Goal: Information Seeking & Learning: Learn about a topic

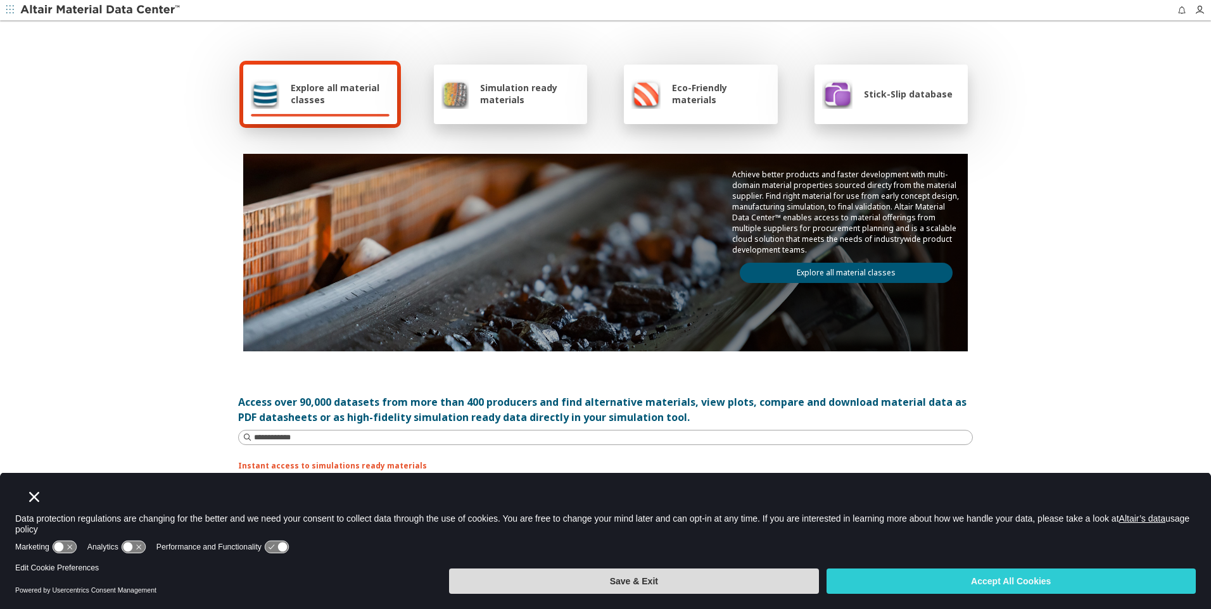
click at [744, 576] on button "Save & Exit" at bounding box center [633, 581] width 369 height 25
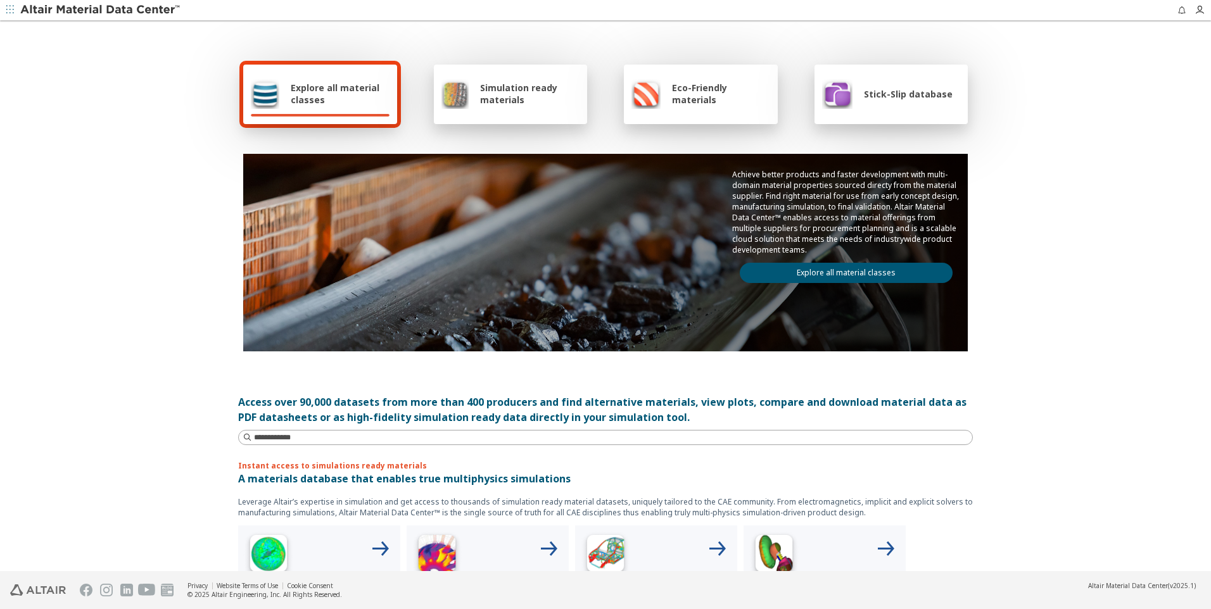
click at [933, 214] on p "Achieve better products and faster development with multi-domain material prope…" at bounding box center [846, 212] width 228 height 86
click at [866, 212] on p "Achieve better products and faster development with multi-domain material prope…" at bounding box center [846, 212] width 228 height 86
click at [826, 269] on link "Explore all material classes" at bounding box center [845, 273] width 213 height 20
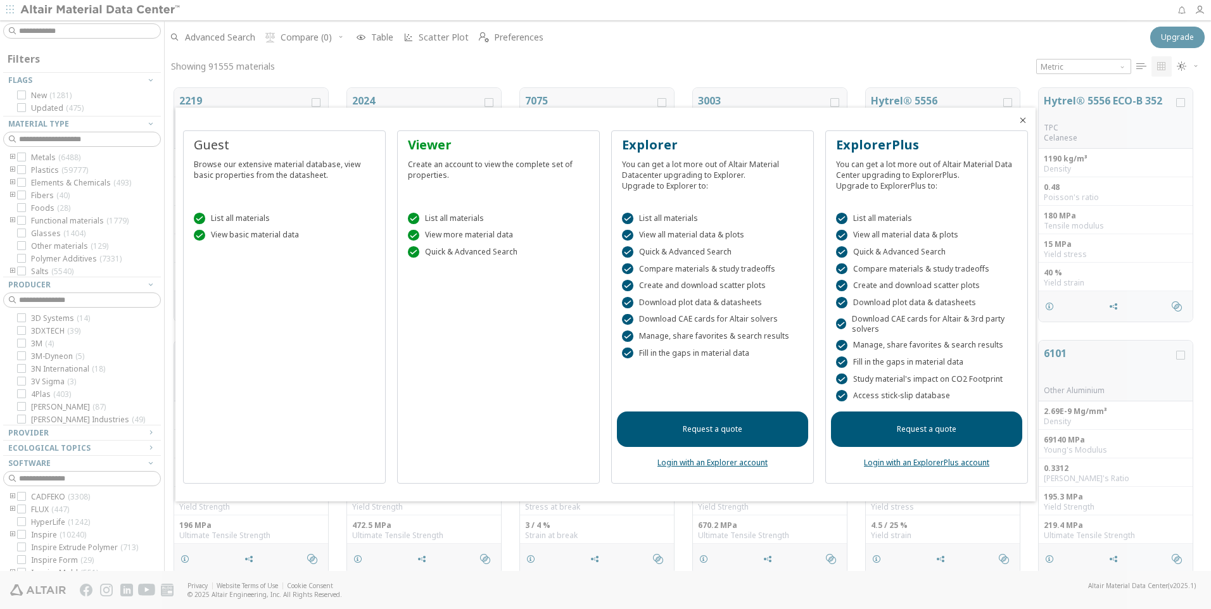
scroll to position [483, 1036]
click at [1024, 122] on icon "Close" at bounding box center [1022, 120] width 10 height 10
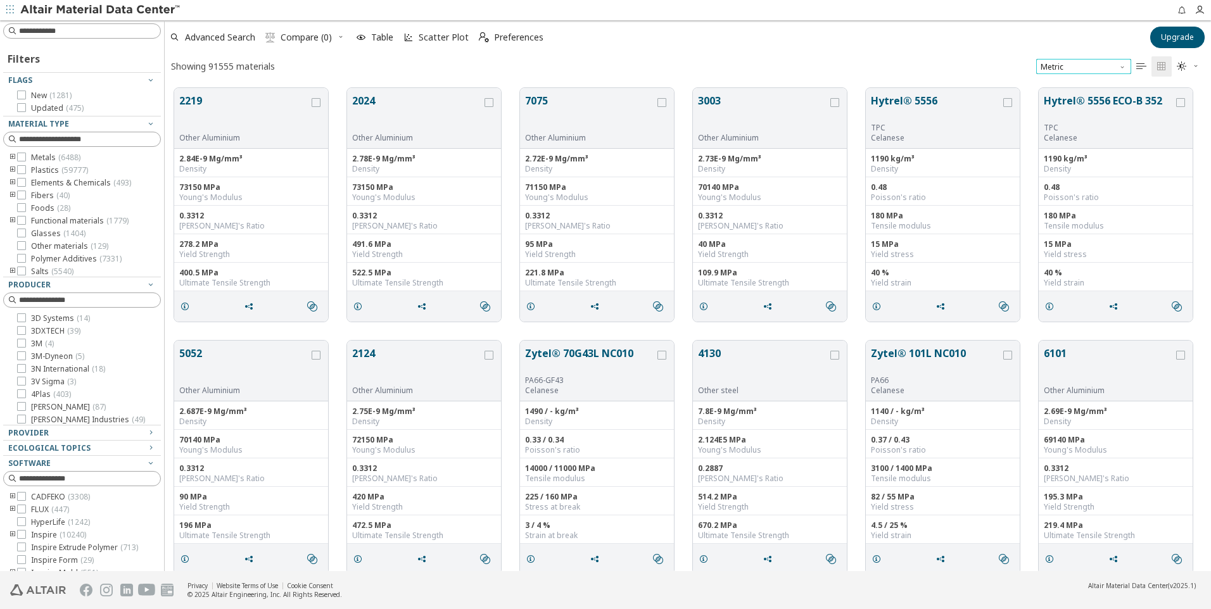
click at [1075, 65] on span "Metric" at bounding box center [1083, 66] width 95 height 15
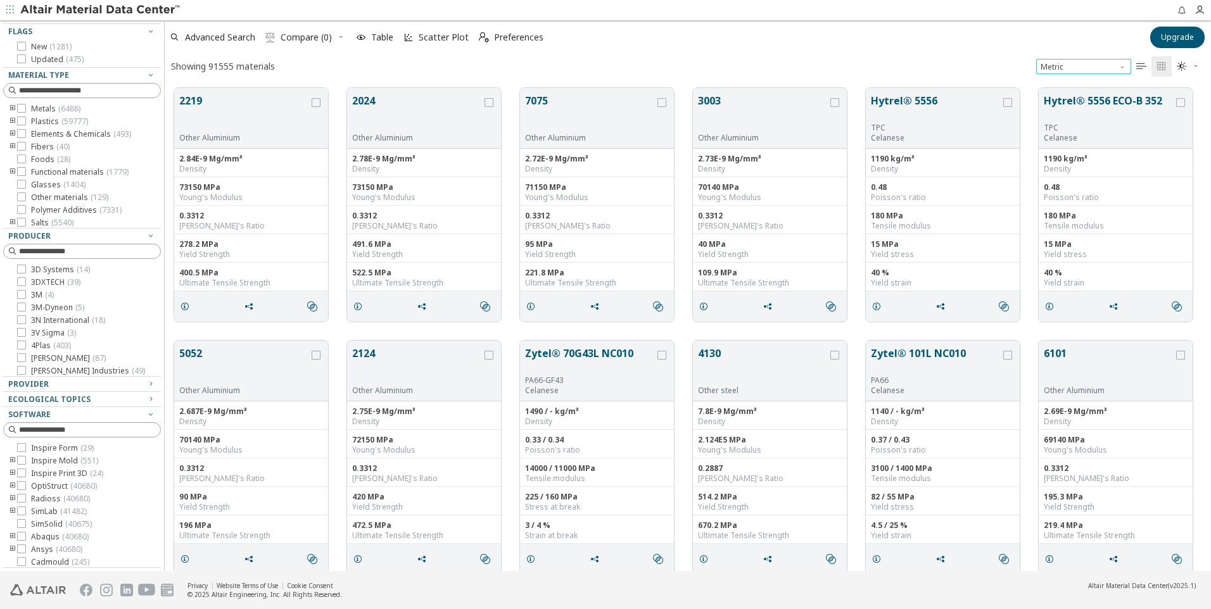
scroll to position [114, 0]
click at [35, 482] on span "SimSolid ( 40675 )" at bounding box center [61, 484] width 61 height 10
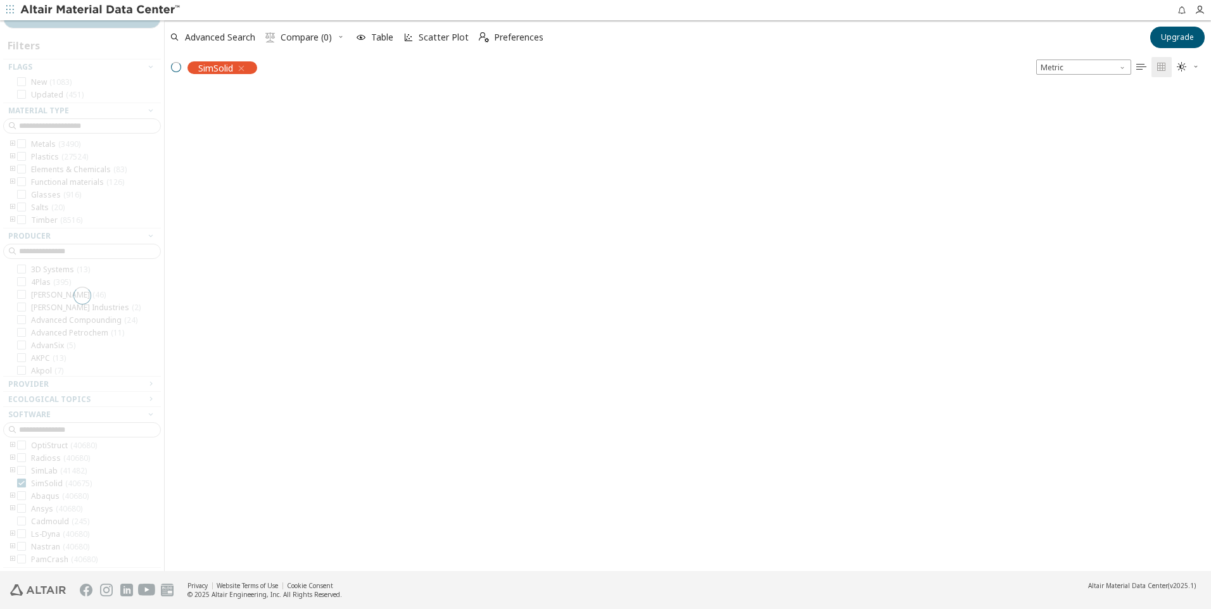
scroll to position [35, 0]
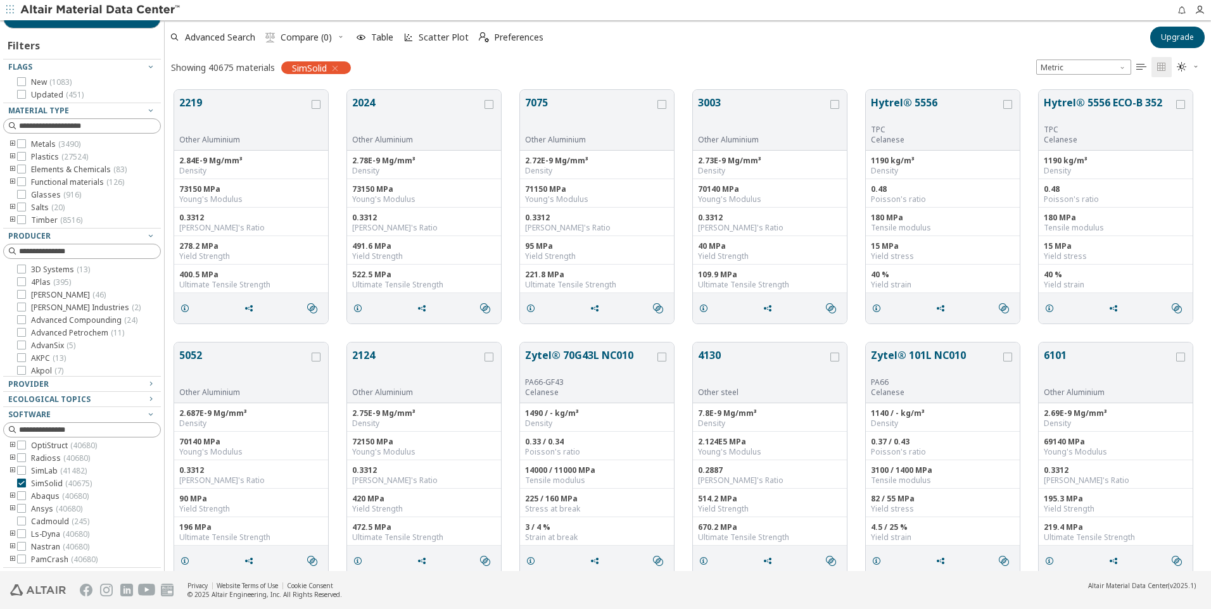
click at [15, 146] on icon "toogle group" at bounding box center [12, 144] width 9 height 10
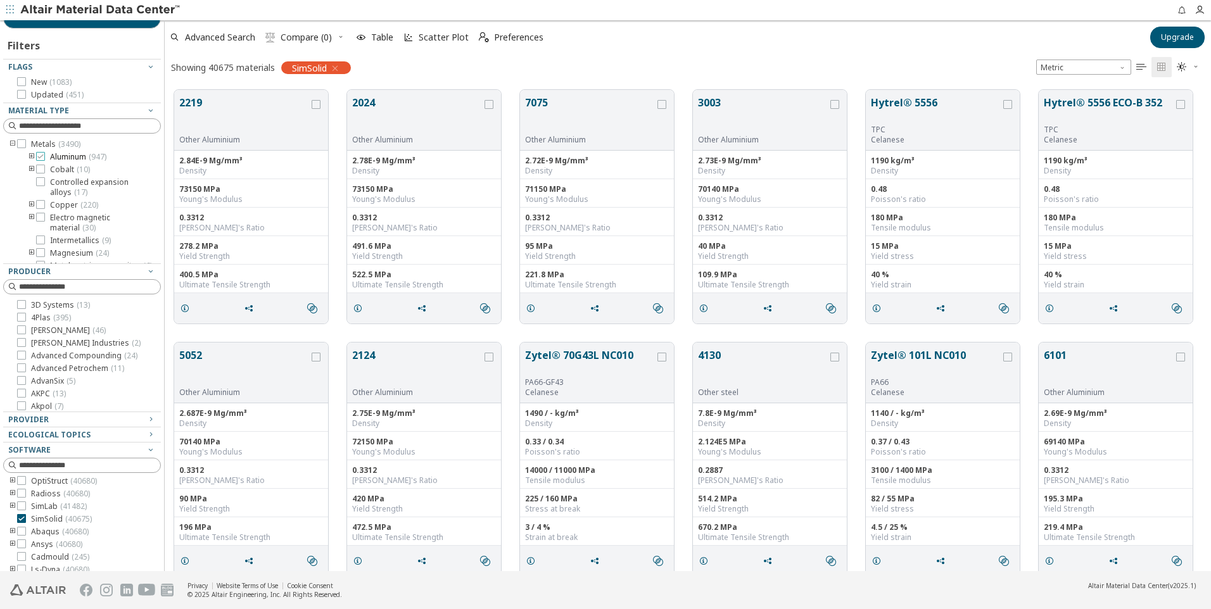
click at [41, 156] on icon at bounding box center [40, 156] width 9 height 9
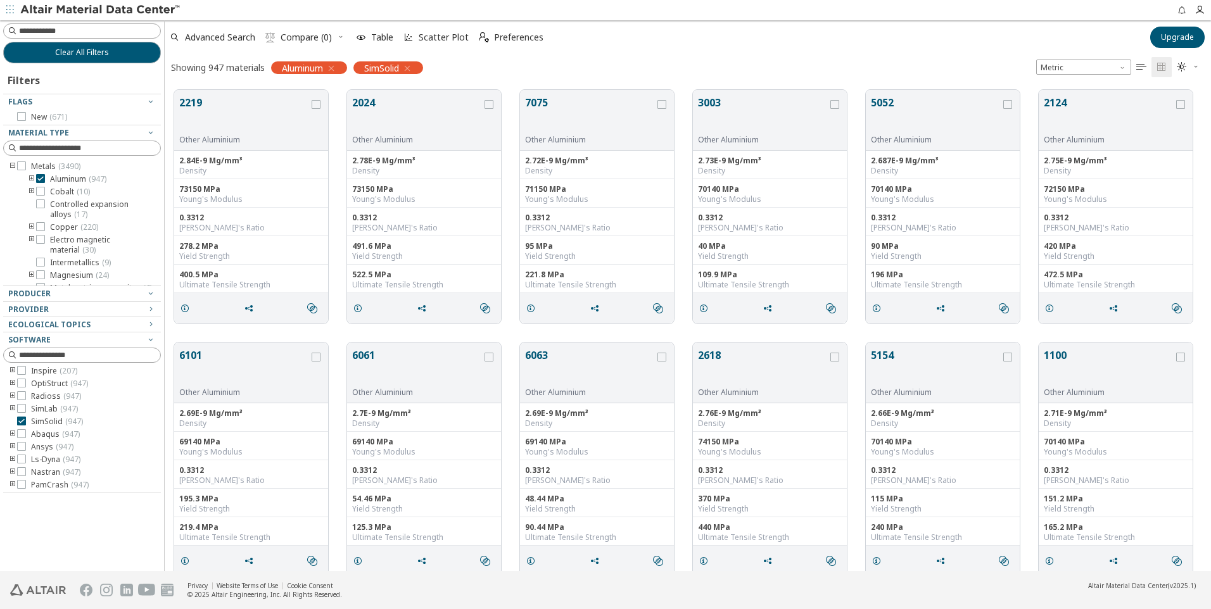
click at [31, 179] on icon "toogle group" at bounding box center [31, 179] width 9 height 10
click at [60, 194] on icon at bounding box center [59, 191] width 9 height 9
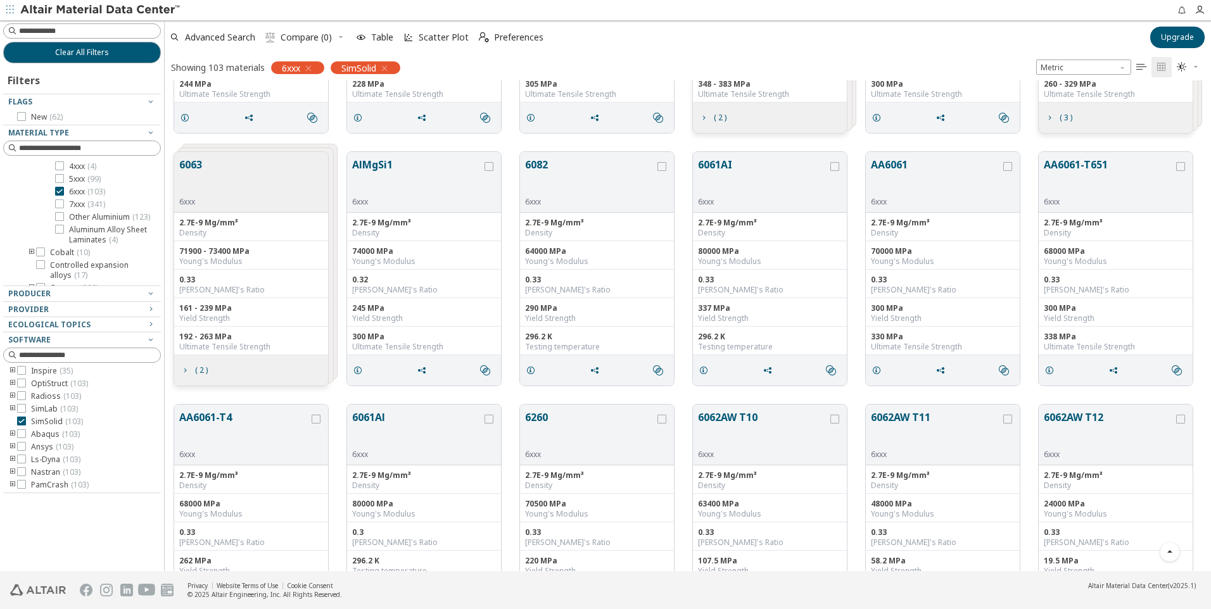
scroll to position [507, 0]
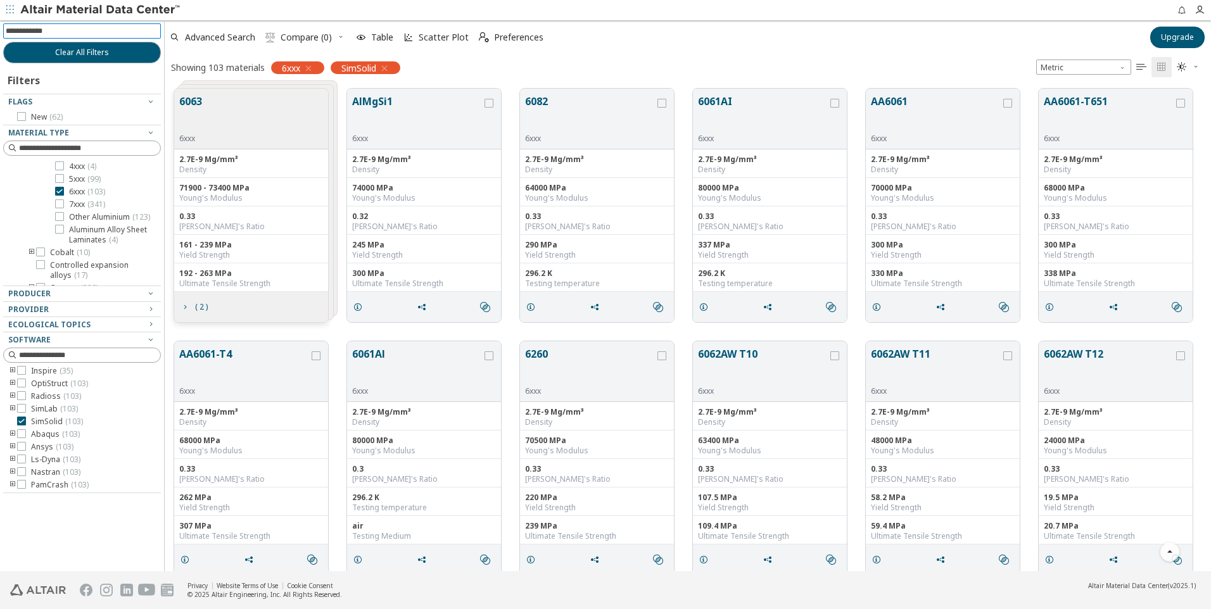
click at [64, 35] on input at bounding box center [83, 31] width 155 height 14
type input "****"
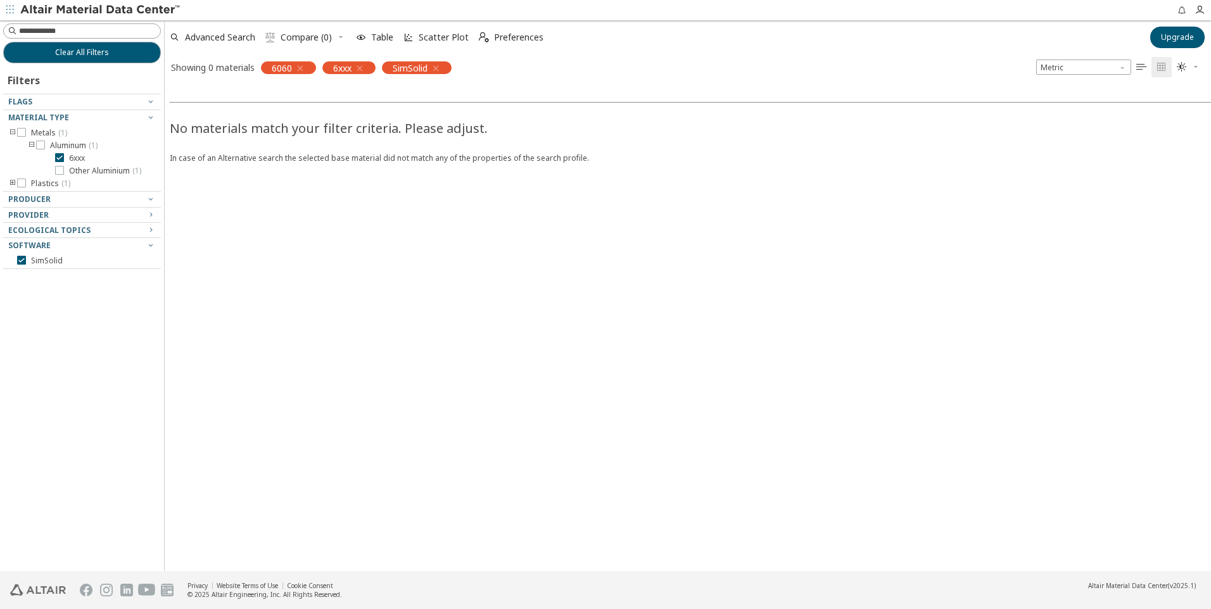
click at [301, 67] on icon "button" at bounding box center [300, 68] width 10 height 10
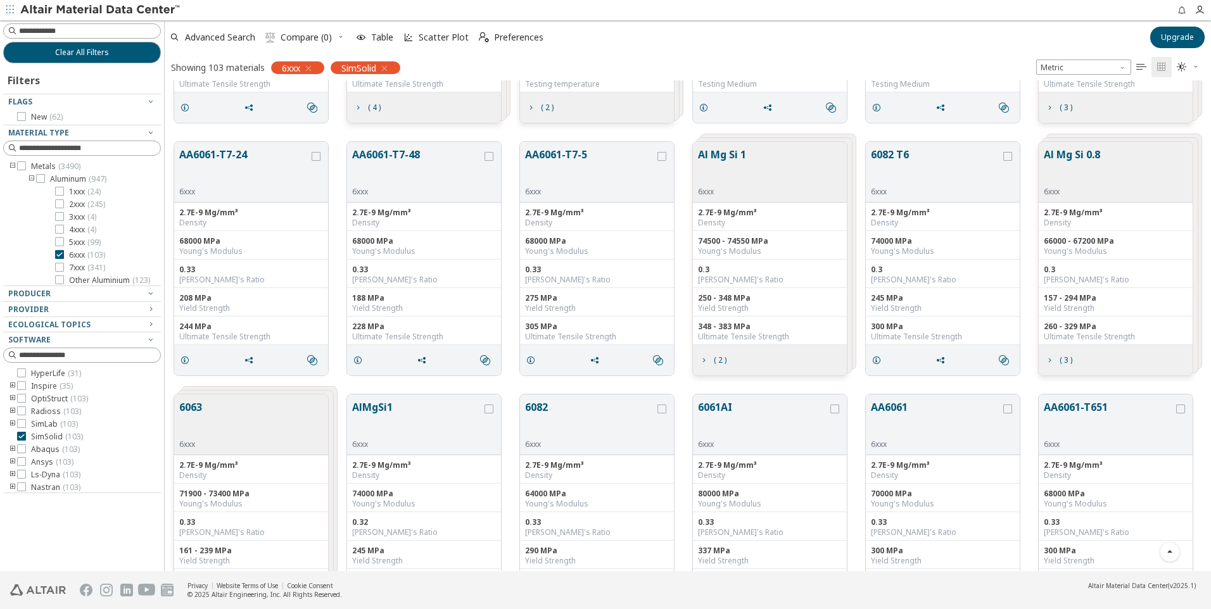
scroll to position [137, 0]
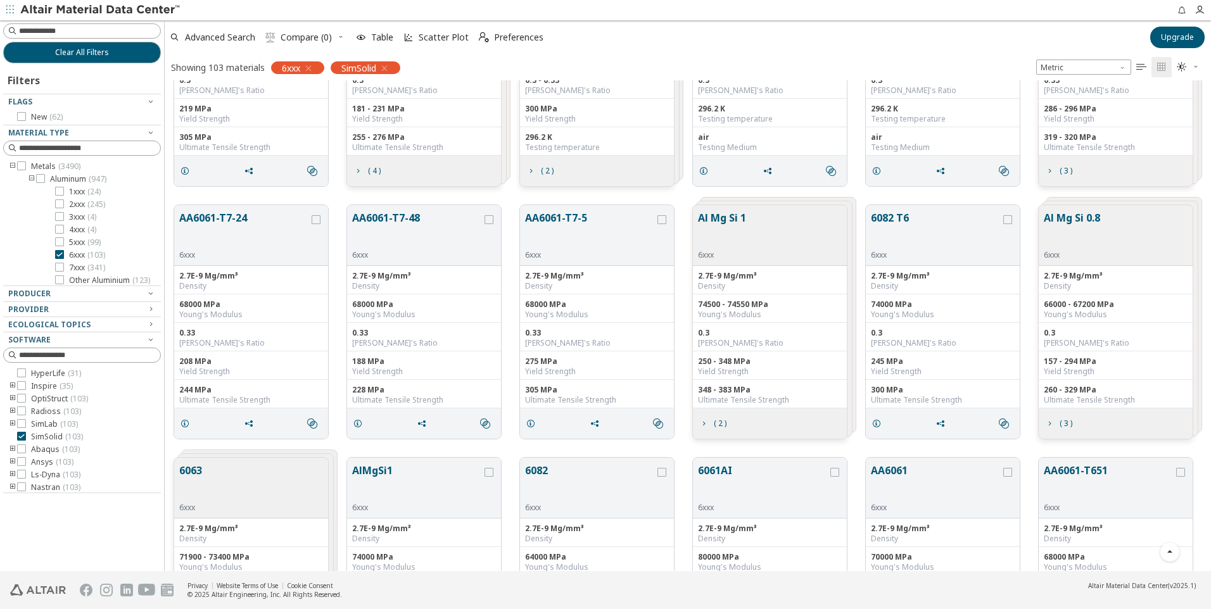
click at [312, 70] on icon "button" at bounding box center [308, 68] width 10 height 10
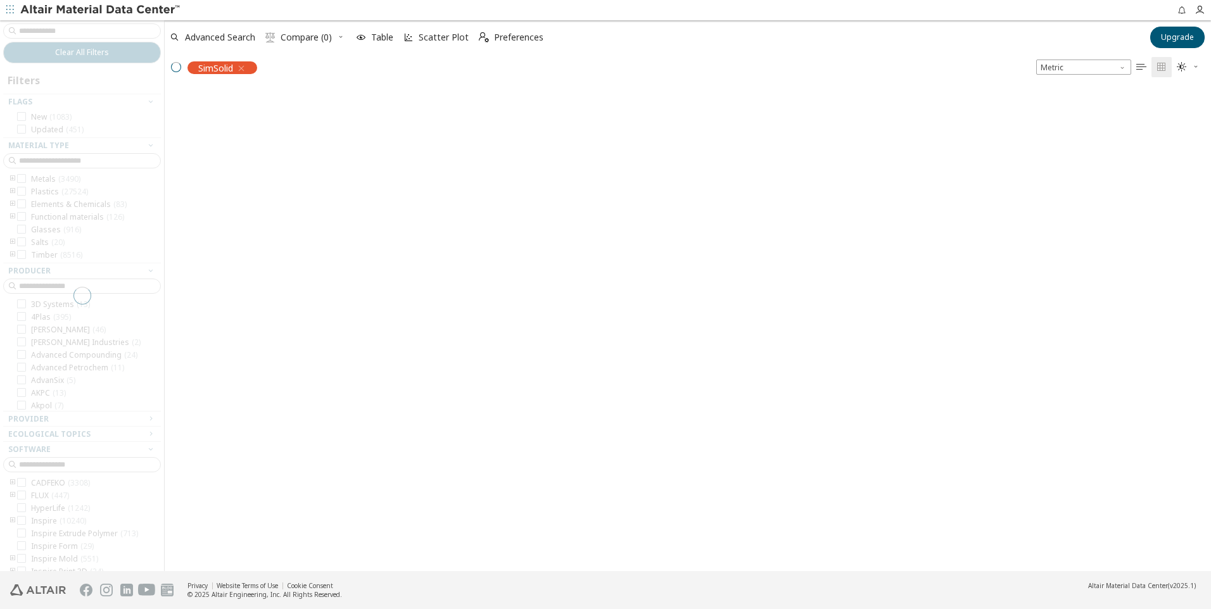
click at [59, 28] on div at bounding box center [82, 295] width 164 height 551
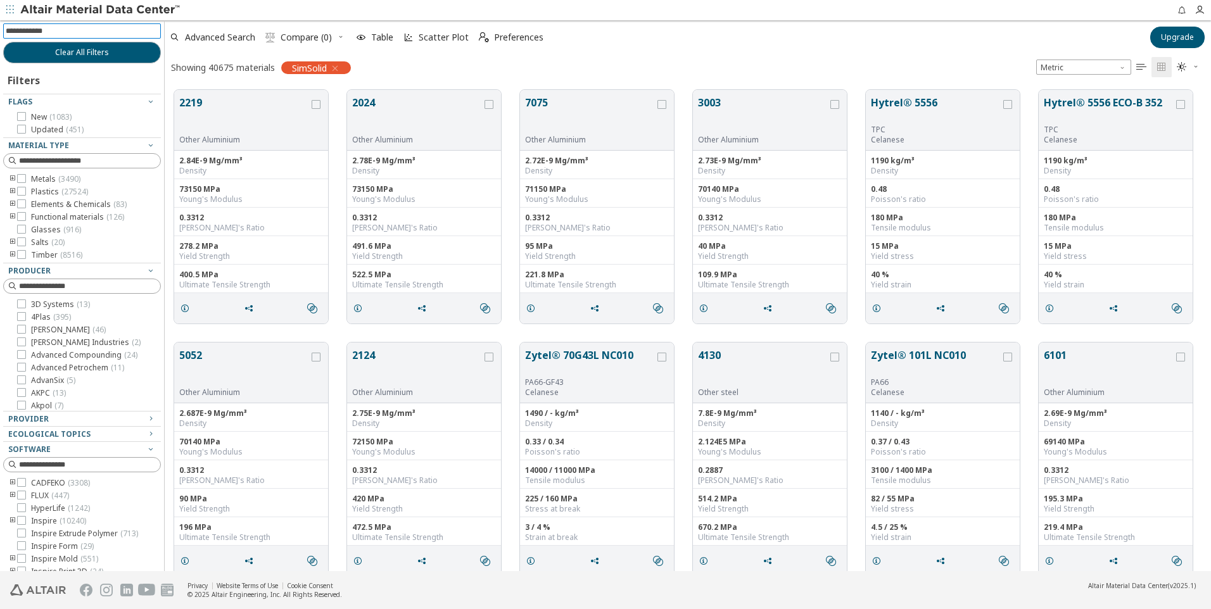
click at [59, 28] on input at bounding box center [83, 31] width 155 height 14
type input "**"
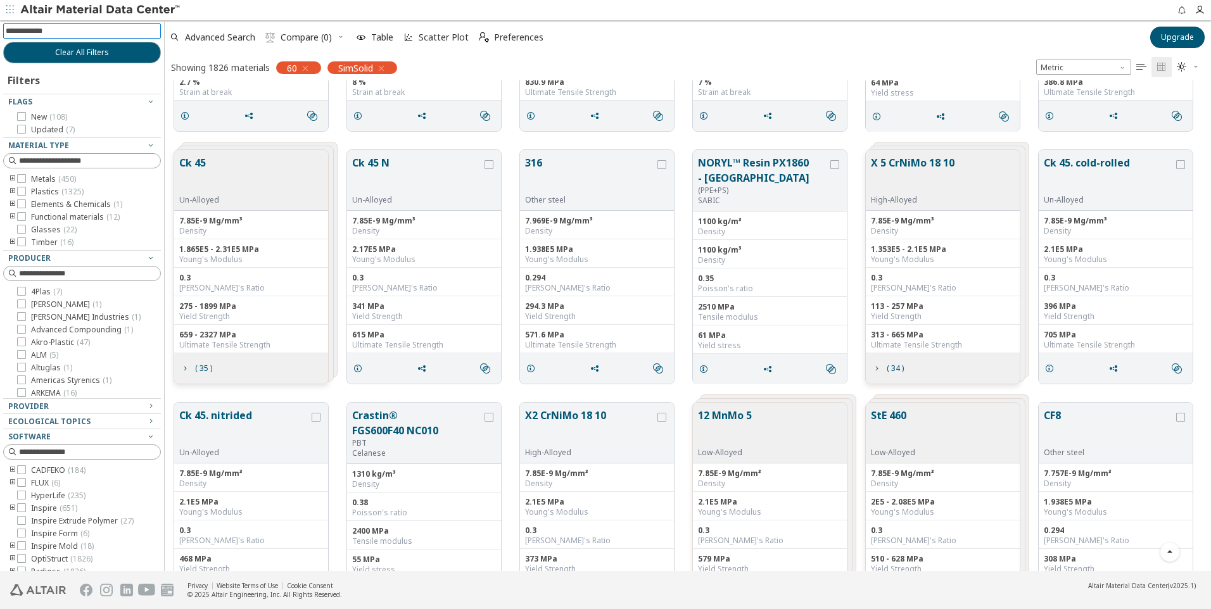
scroll to position [1583, 0]
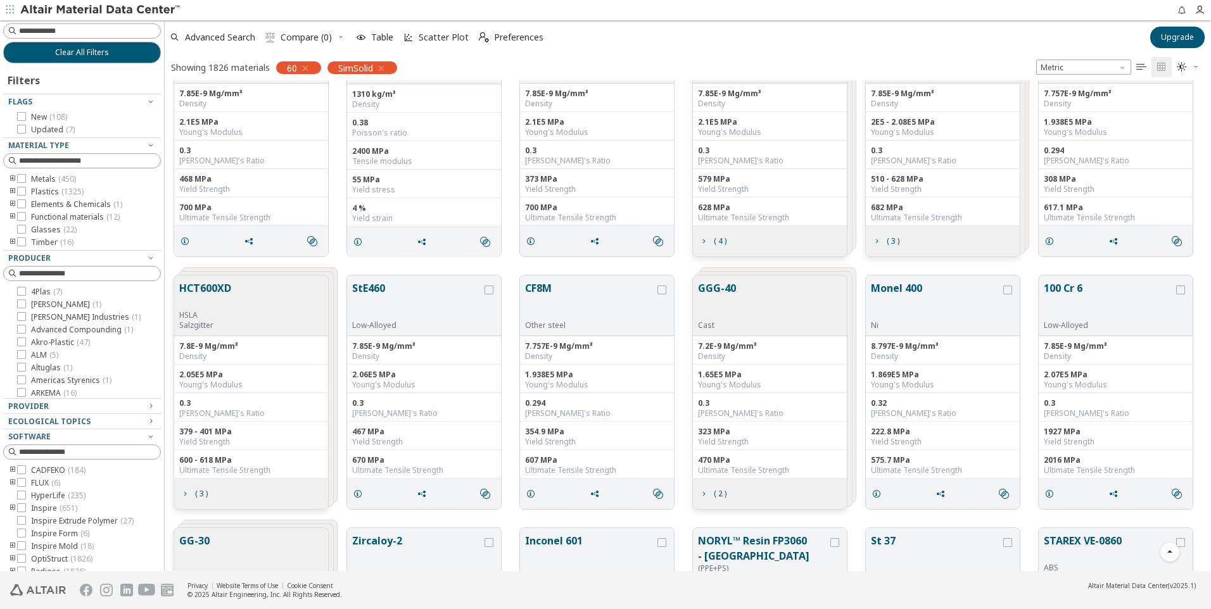
click at [15, 179] on icon "toogle group" at bounding box center [12, 179] width 9 height 10
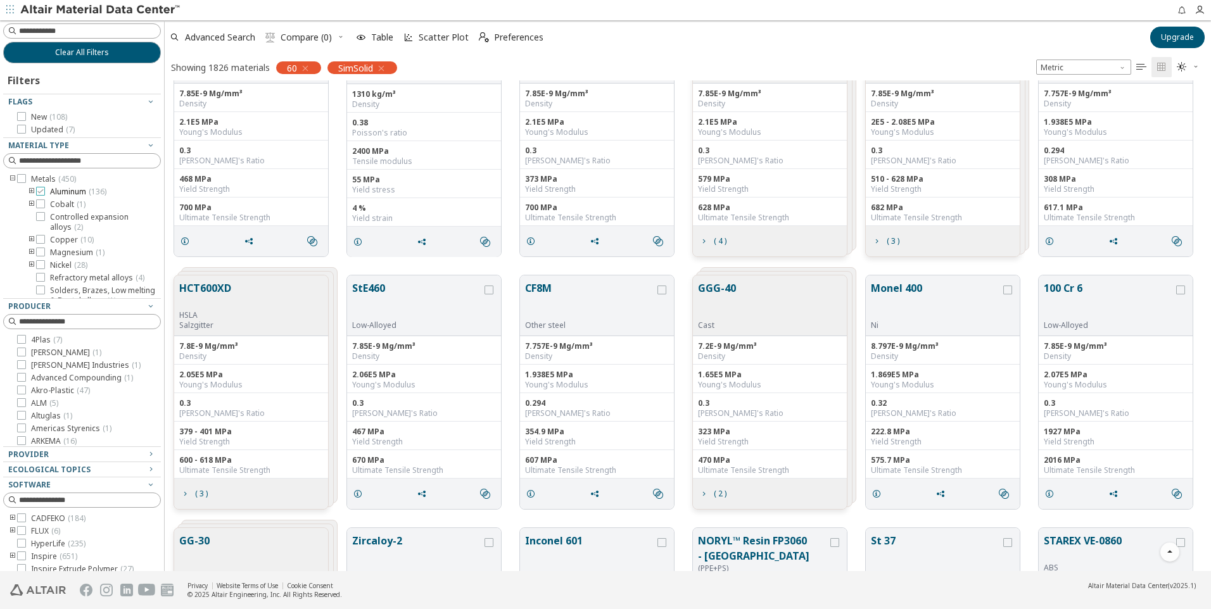
click at [41, 191] on icon at bounding box center [40, 191] width 9 height 9
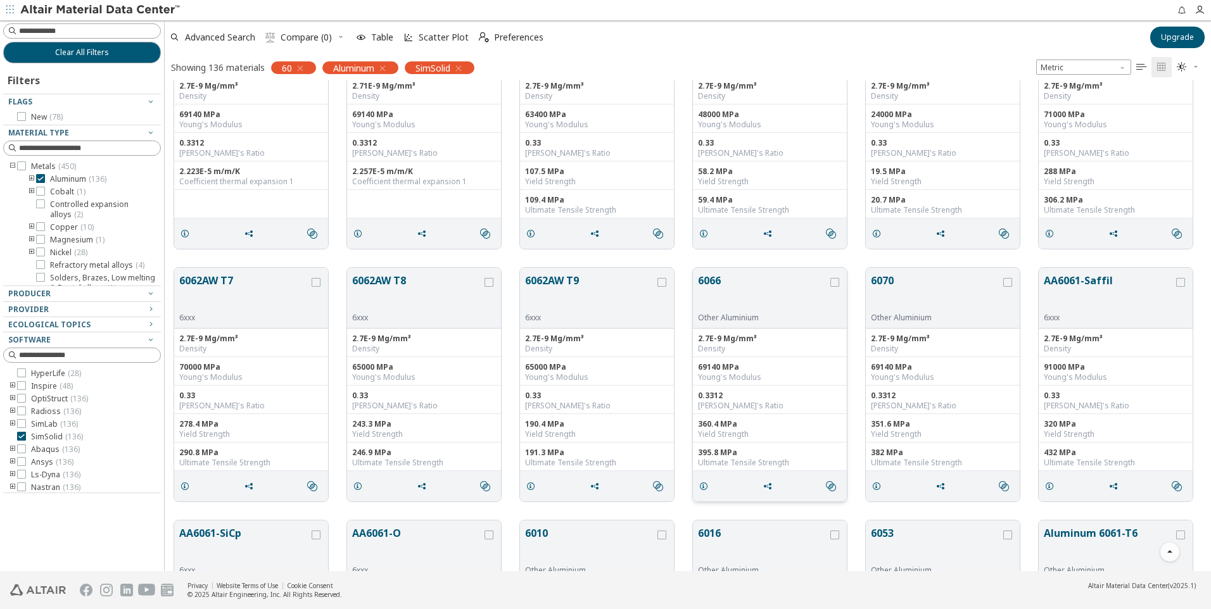
scroll to position [1021, 0]
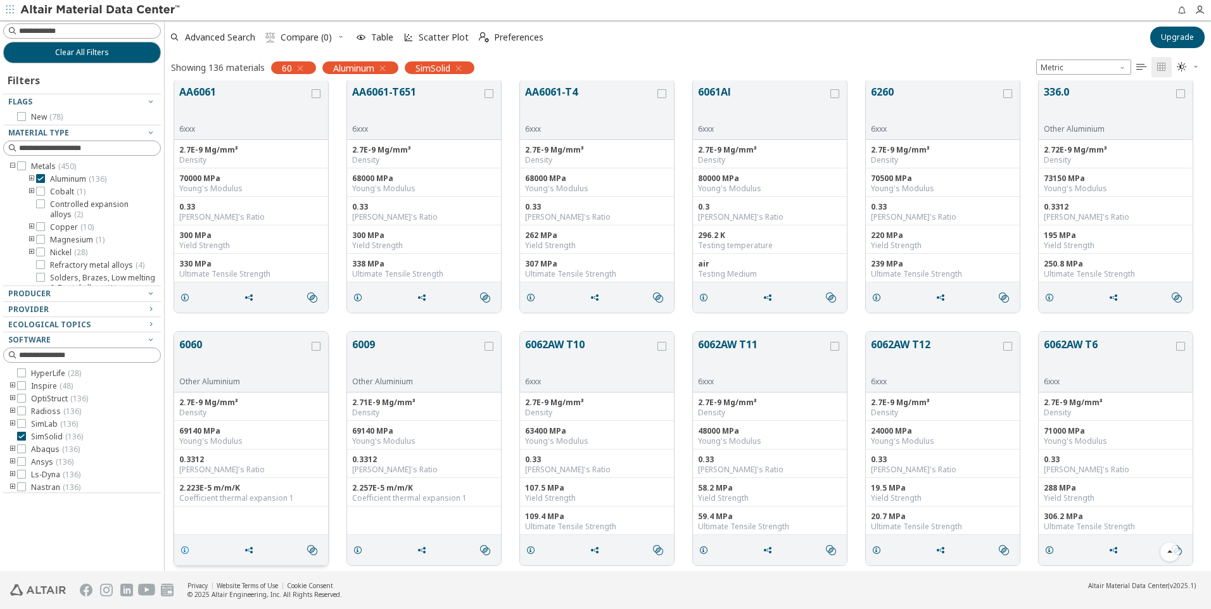
click at [185, 550] on icon "grid" at bounding box center [185, 550] width 10 height 10
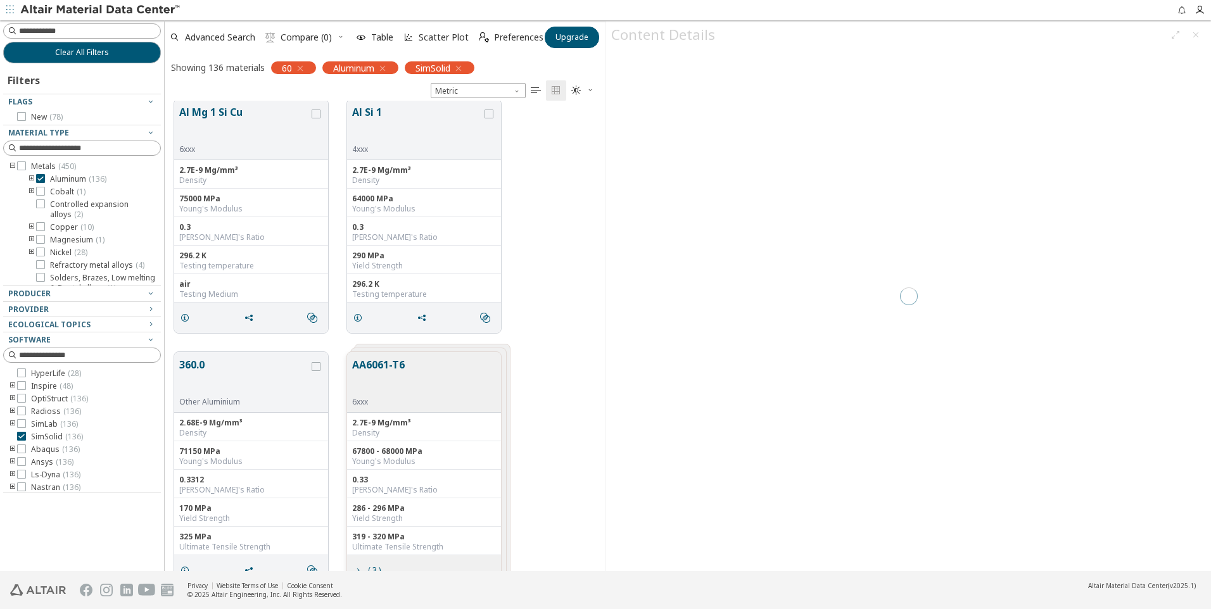
scroll to position [461, 431]
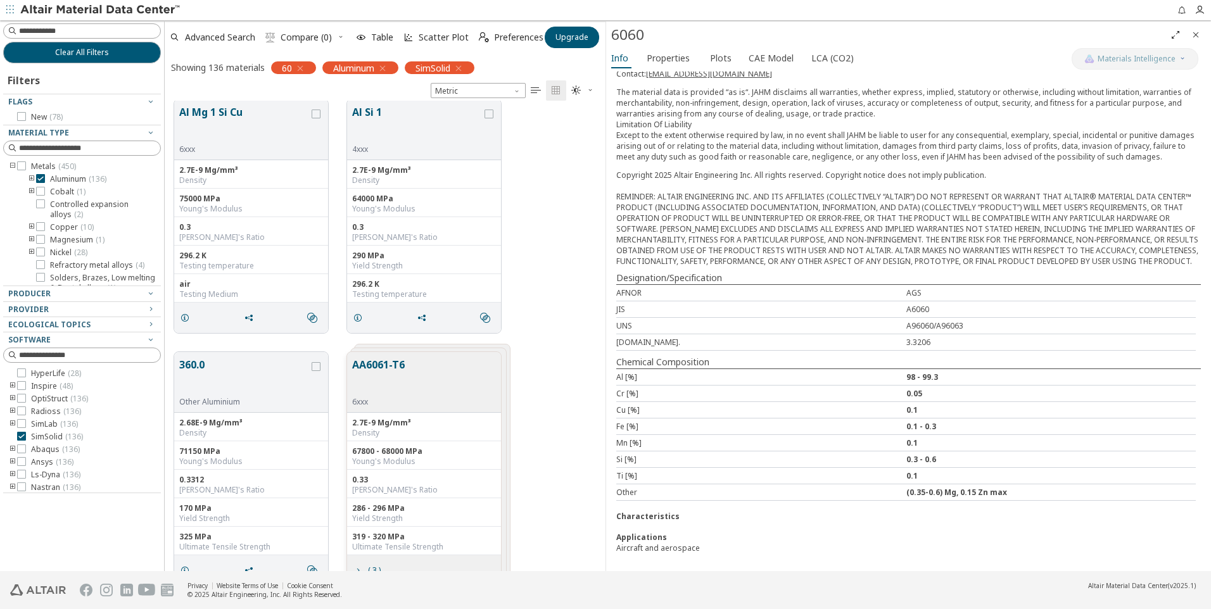
scroll to position [13, 0]
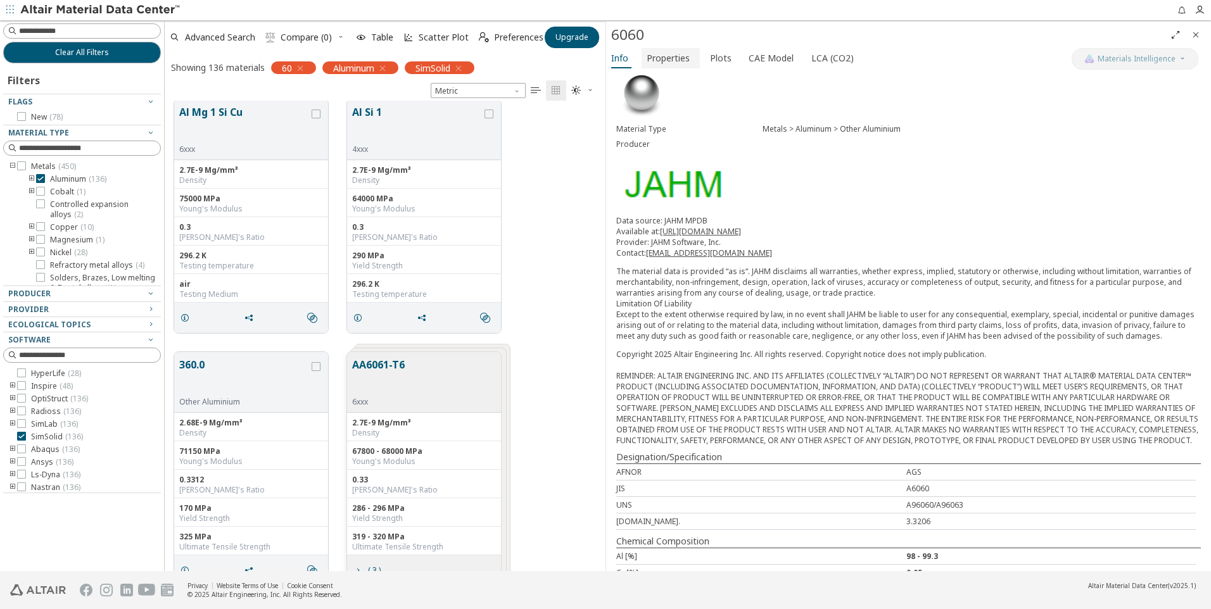
click at [662, 65] on span "Properties" at bounding box center [667, 58] width 43 height 20
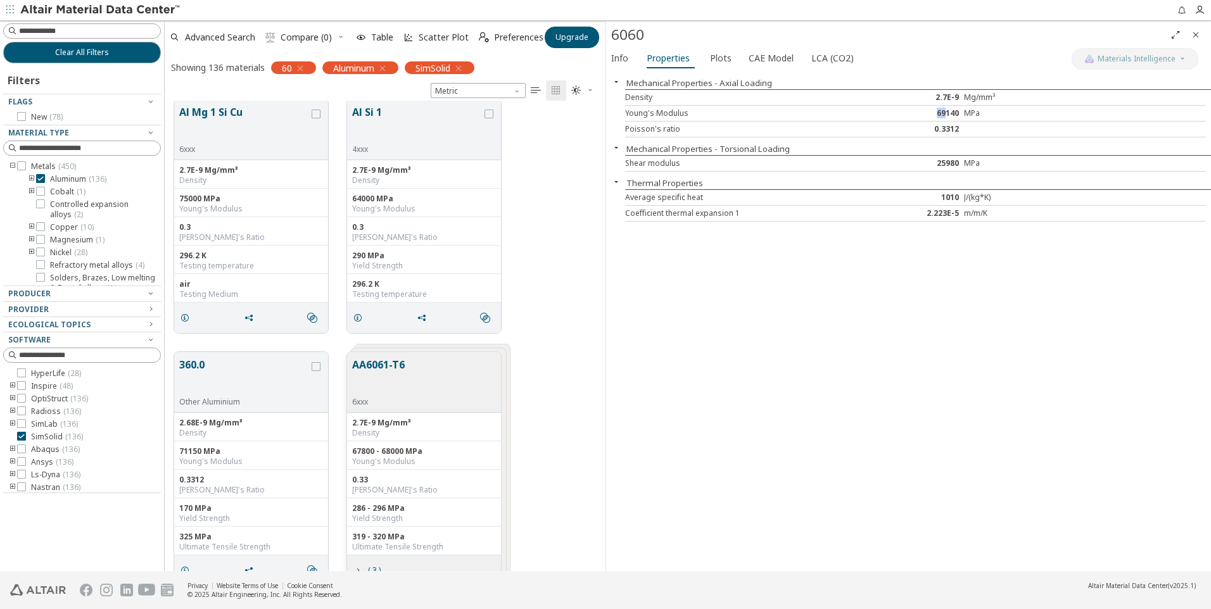
drag, startPoint x: 933, startPoint y: 112, endPoint x: 947, endPoint y: 112, distance: 13.9
click at [947, 112] on div "69140" at bounding box center [915, 113] width 97 height 10
drag, startPoint x: 947, startPoint y: 112, endPoint x: 918, endPoint y: 151, distance: 48.4
click at [918, 151] on div "Mechanical Properties - Torsional Loading" at bounding box center [908, 148] width 605 height 13
drag, startPoint x: 962, startPoint y: 211, endPoint x: 912, endPoint y: 215, distance: 49.5
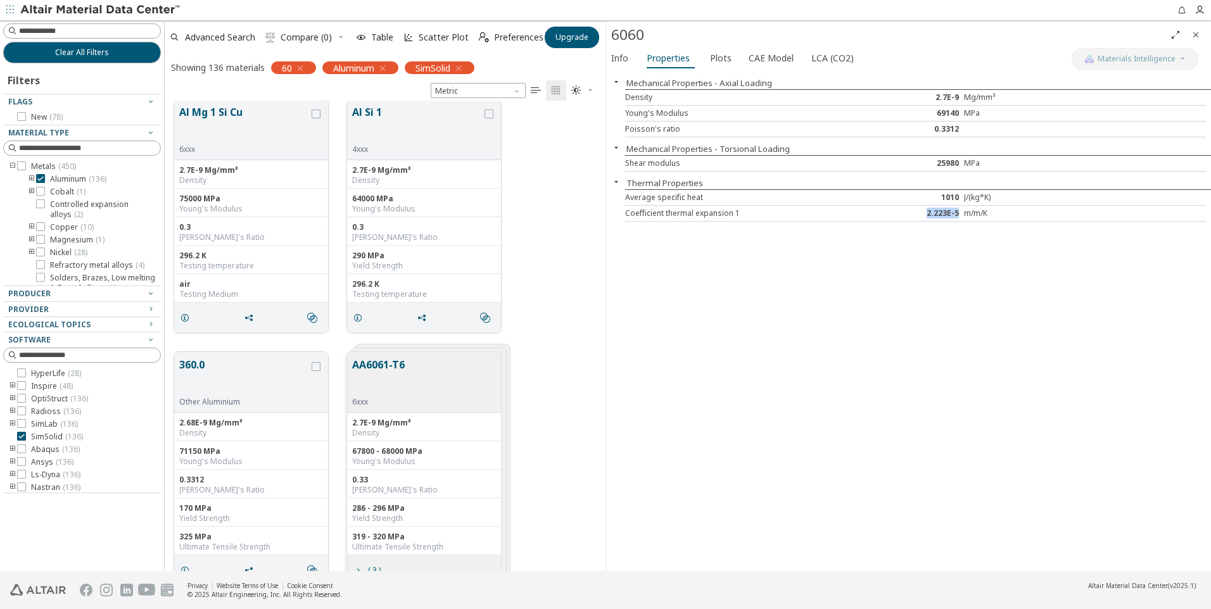
click at [912, 215] on div "2.223E-5" at bounding box center [915, 213] width 97 height 10
drag, startPoint x: 912, startPoint y: 215, endPoint x: 910, endPoint y: 247, distance: 32.4
click at [911, 247] on div "Mechanical Properties - Axial Loading Density 2.7E-9 Mg/mm³ Young's Modulus 691…" at bounding box center [908, 322] width 605 height 500
click at [710, 51] on span "Plots" at bounding box center [721, 58] width 22 height 20
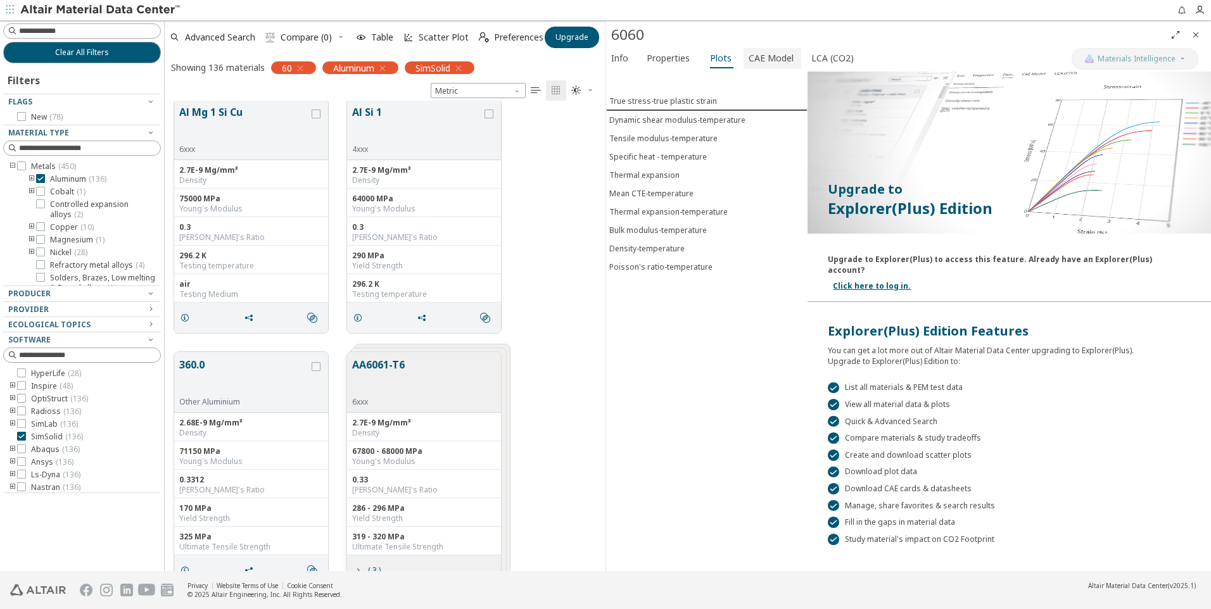
click at [767, 52] on span "CAE Model" at bounding box center [770, 58] width 45 height 20
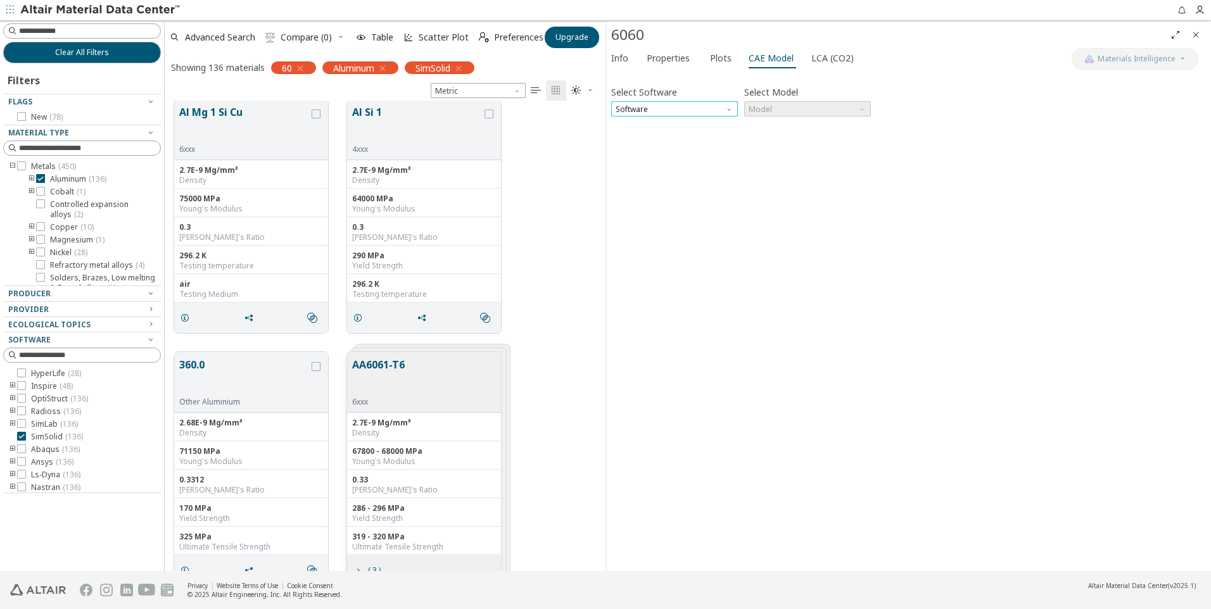
click at [666, 106] on span "Software" at bounding box center [674, 108] width 127 height 15
click at [1193, 34] on icon "Close" at bounding box center [1195, 35] width 10 height 10
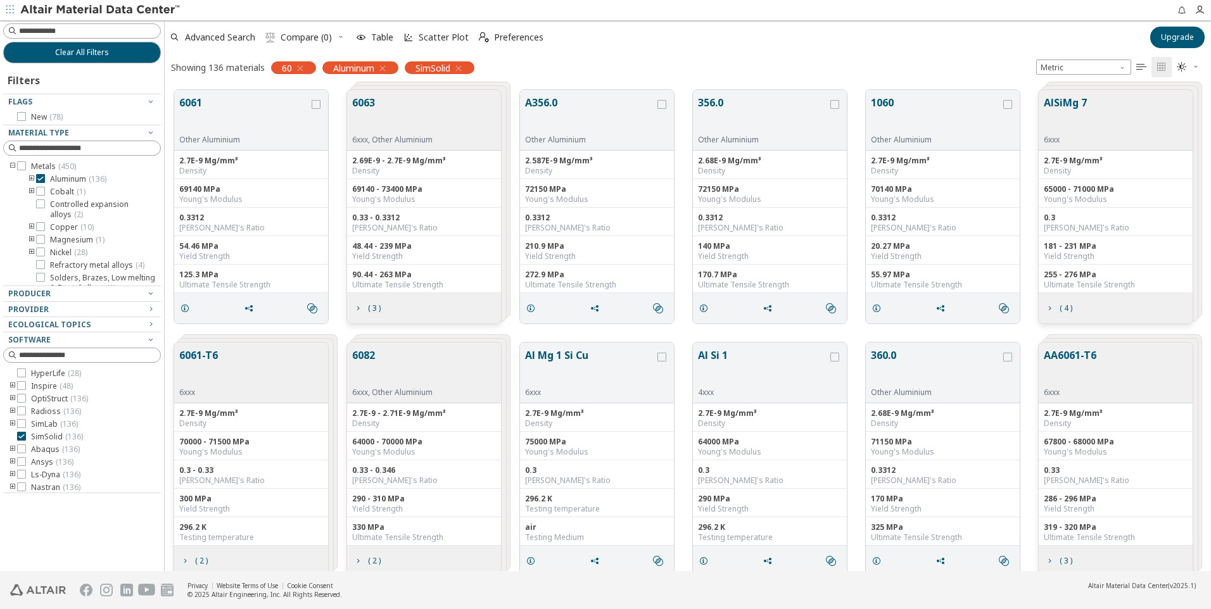
click at [299, 65] on icon "button" at bounding box center [300, 68] width 10 height 10
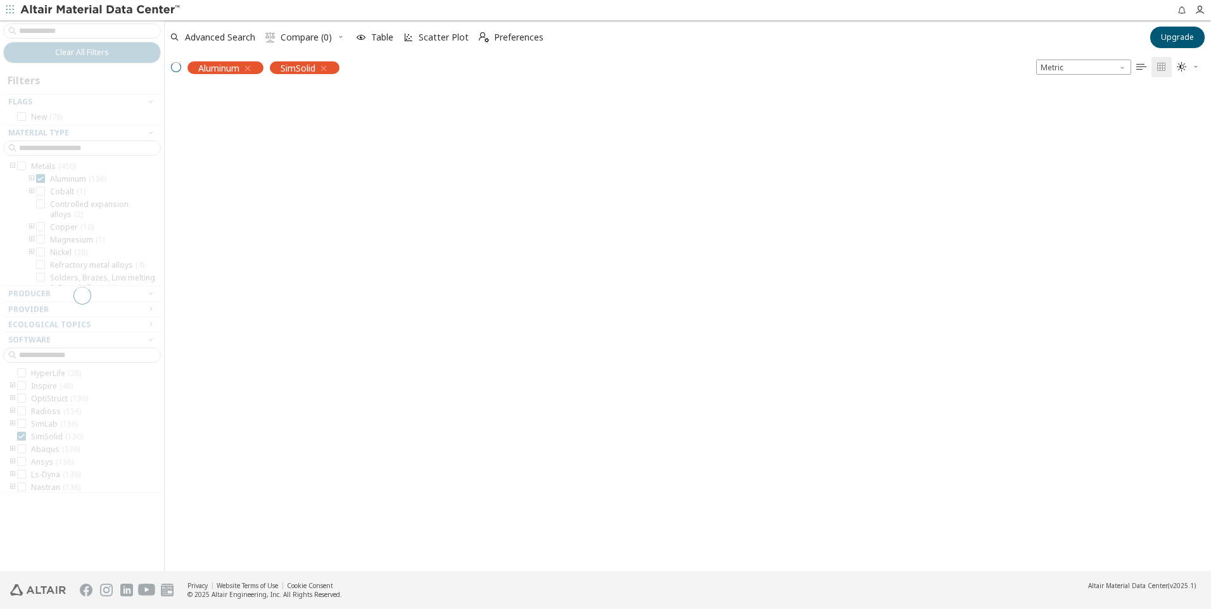
click at [86, 34] on div at bounding box center [82, 295] width 164 height 551
click at [84, 31] on input at bounding box center [89, 31] width 141 height 13
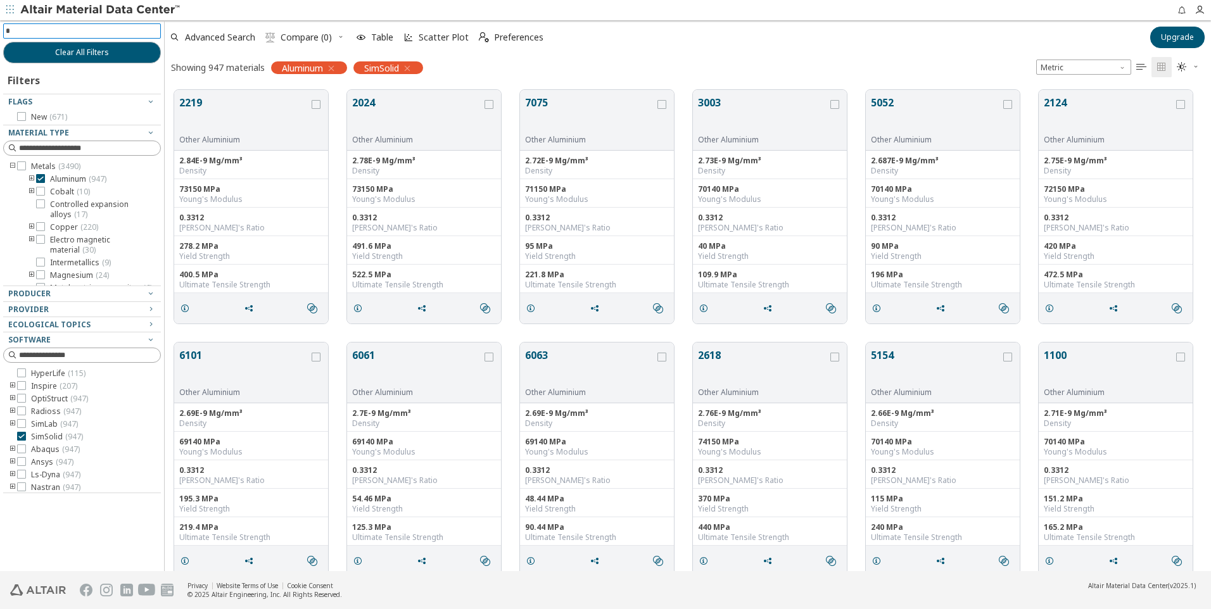
type input "**"
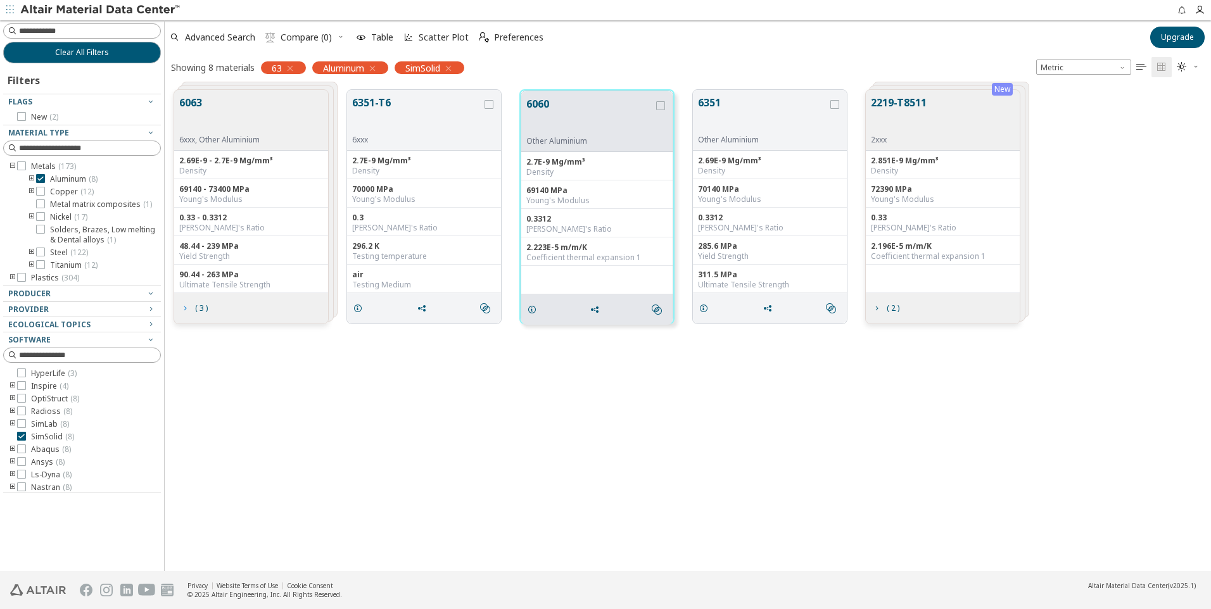
click at [188, 311] on icon "grid" at bounding box center [185, 308] width 10 height 10
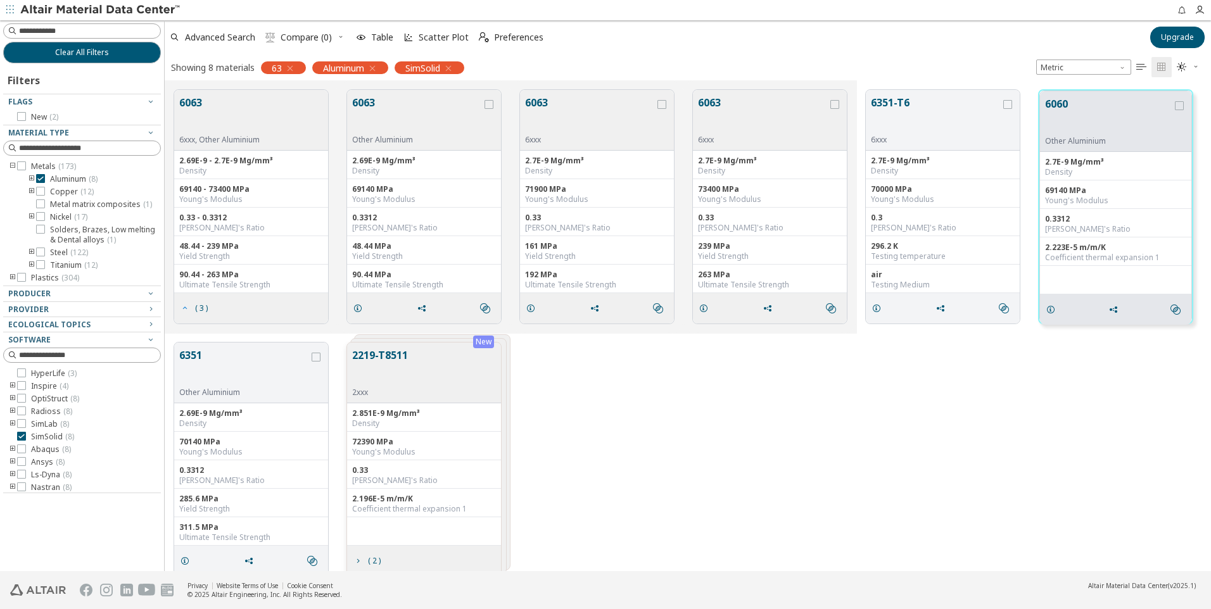
click at [194, 311] on span "( 3 )" at bounding box center [201, 309] width 18 height 8
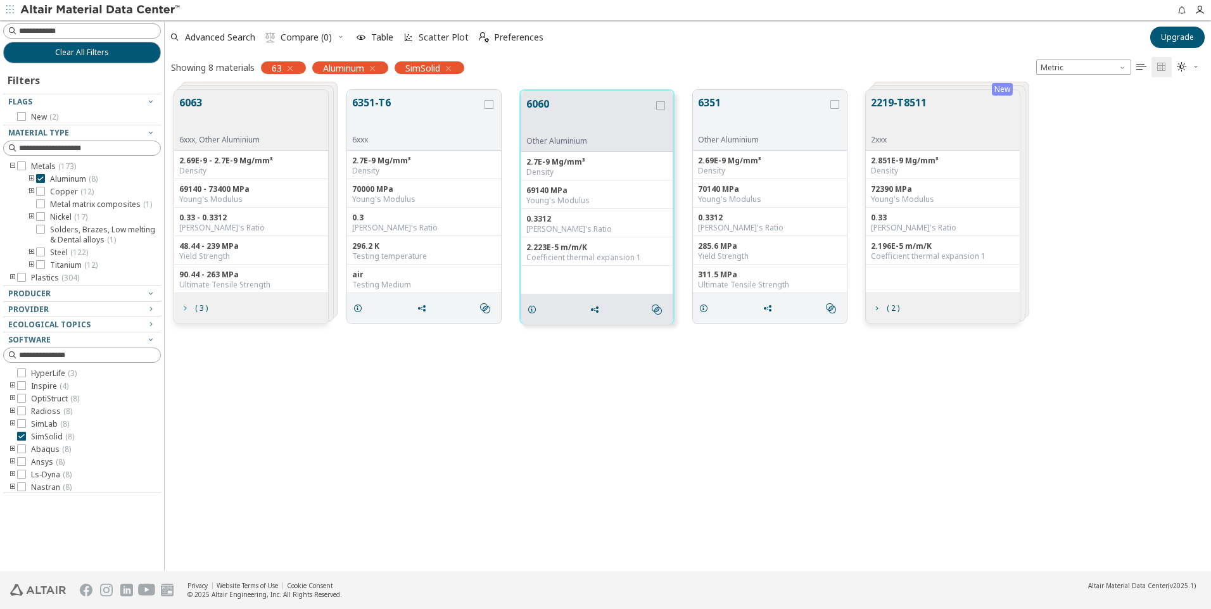
click at [194, 311] on span "( 3 )" at bounding box center [201, 309] width 18 height 8
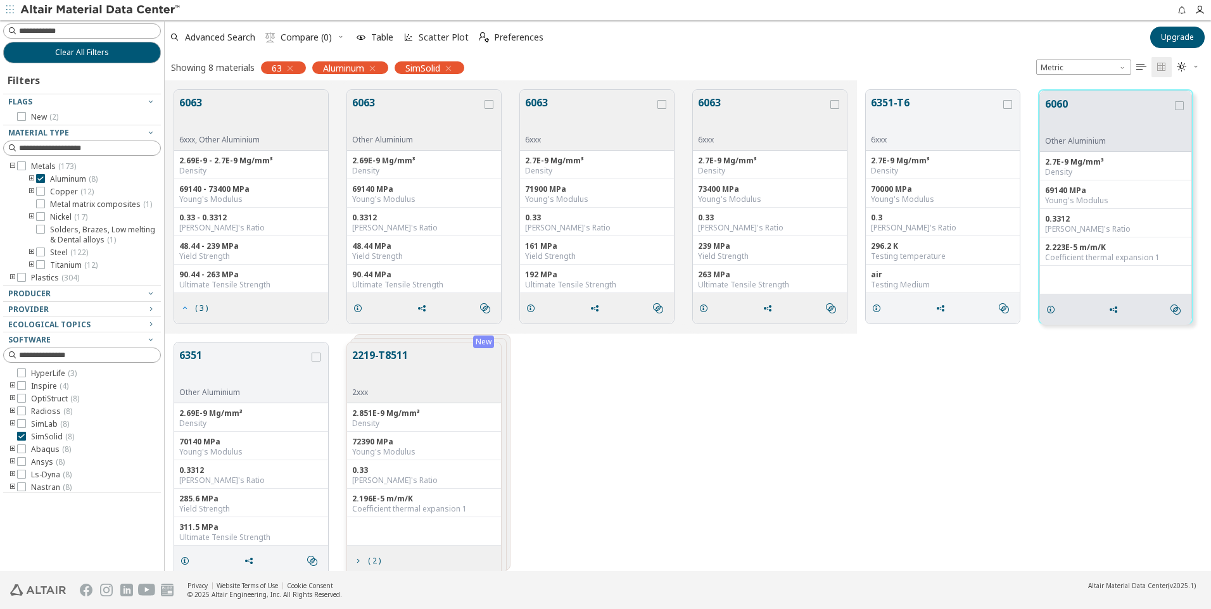
click at [194, 311] on span "( 3 )" at bounding box center [201, 309] width 18 height 8
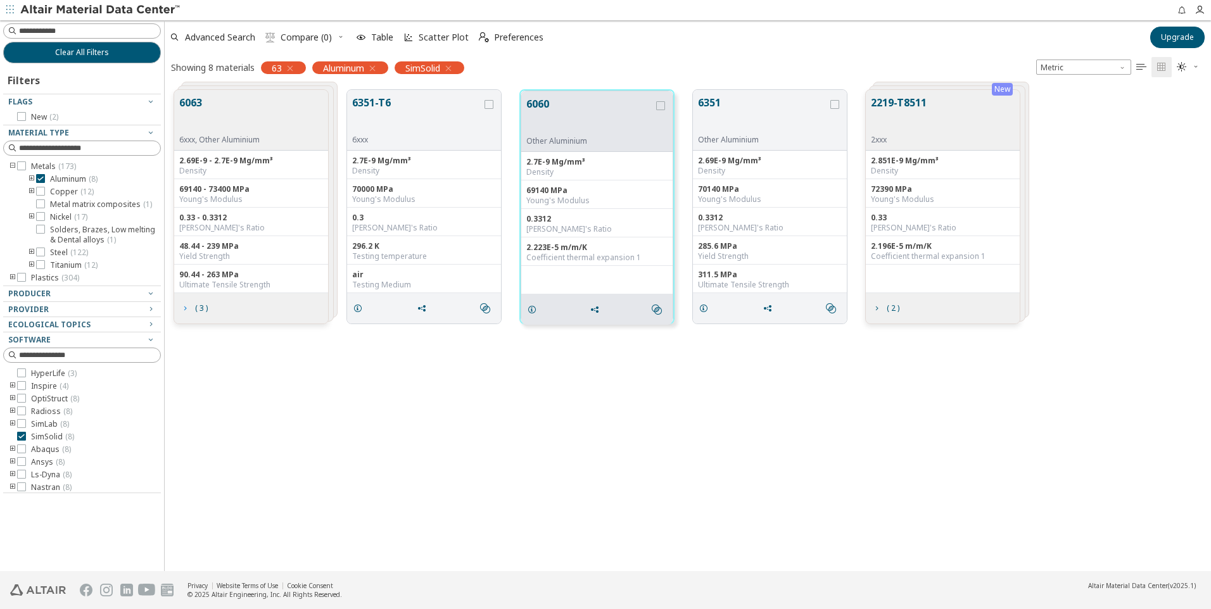
click at [194, 311] on span "( 3 )" at bounding box center [201, 309] width 18 height 8
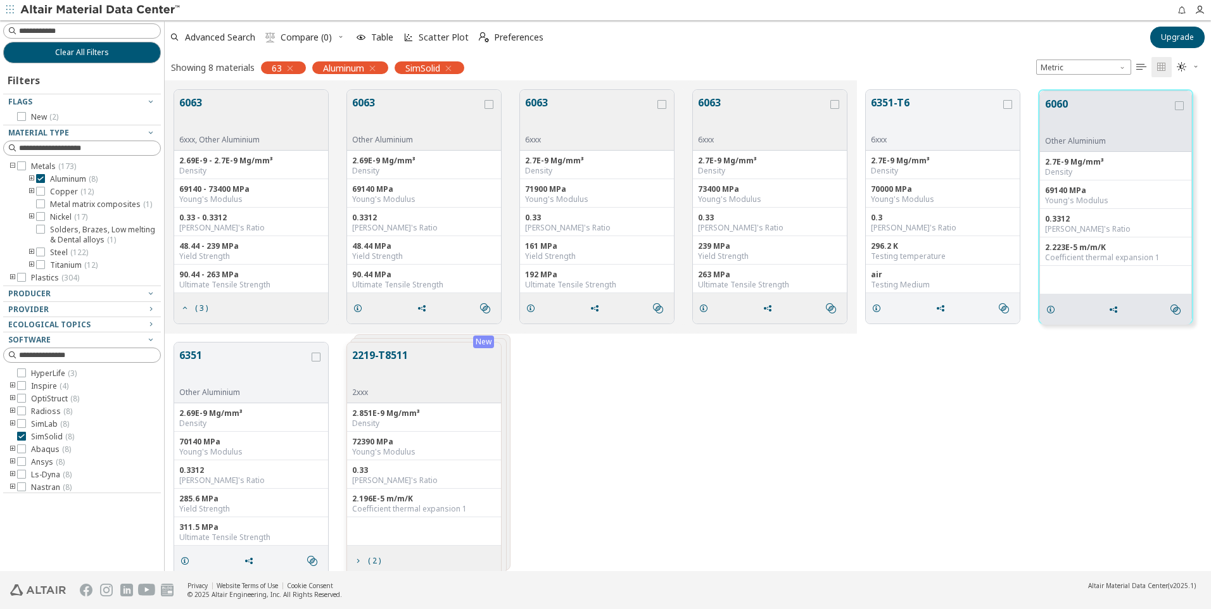
click at [698, 416] on div "6351 Other Aluminium 2.69E-9 Mg/mm³ Density 70140 MPa Young's Modulus 0.3312 Po…" at bounding box center [688, 459] width 1046 height 253
